Goal: Navigation & Orientation: Find specific page/section

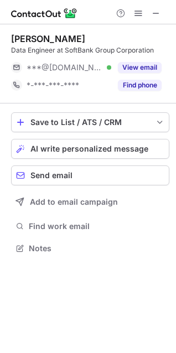
scroll to position [240, 176]
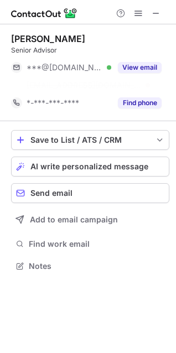
scroll to position [240, 176]
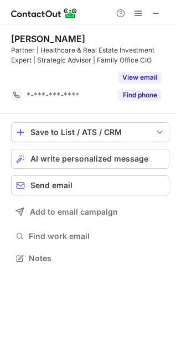
scroll to position [233, 176]
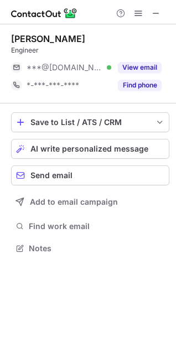
scroll to position [240, 176]
